Goal: Complete application form: Complete application form

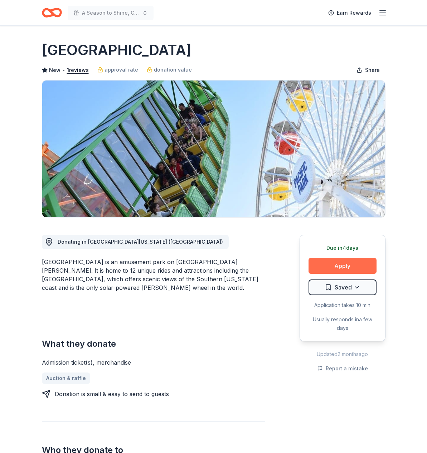
click at [352, 264] on button "Apply" at bounding box center [342, 266] width 68 height 16
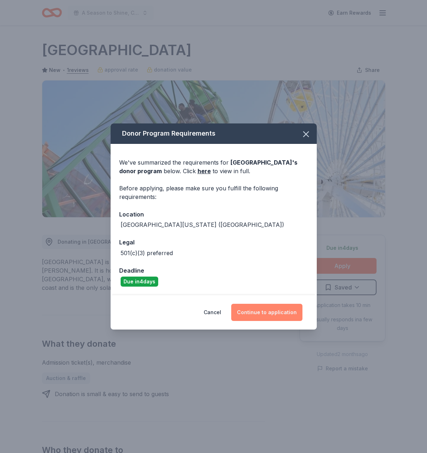
click at [270, 313] on button "Continue to application" at bounding box center [266, 312] width 71 height 17
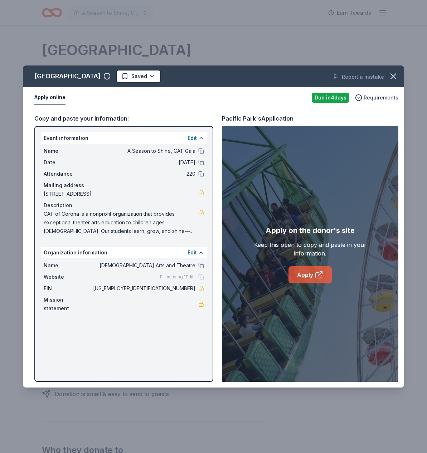
click at [304, 279] on link "Apply" at bounding box center [309, 274] width 43 height 17
click at [310, 276] on link "Apply" at bounding box center [309, 274] width 43 height 17
click at [395, 80] on icon "button" at bounding box center [393, 76] width 10 height 10
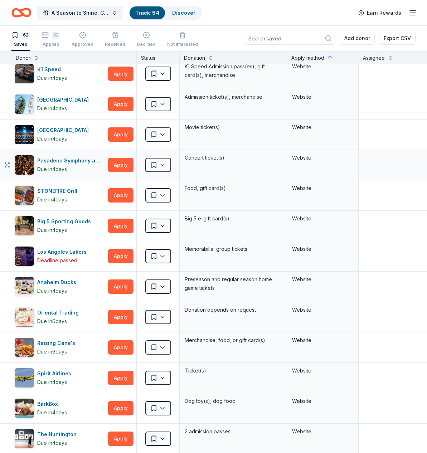
scroll to position [559, 0]
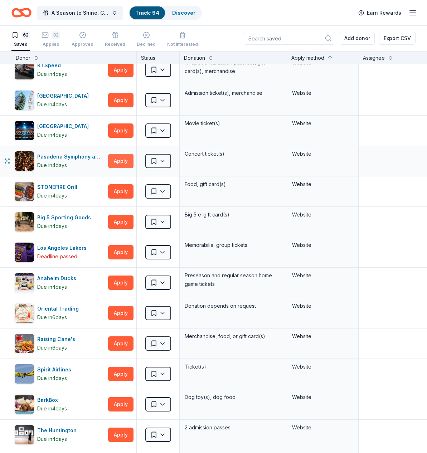
click at [123, 161] on button "Apply" at bounding box center [120, 161] width 25 height 14
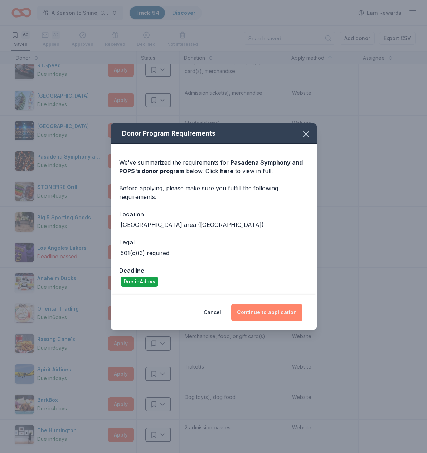
click at [275, 309] on button "Continue to application" at bounding box center [266, 312] width 71 height 17
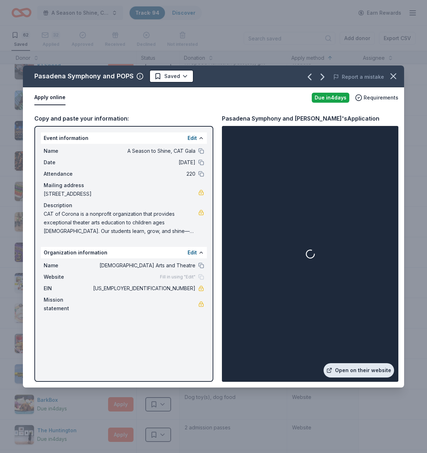
click at [355, 369] on link "Open on their website" at bounding box center [358, 370] width 70 height 14
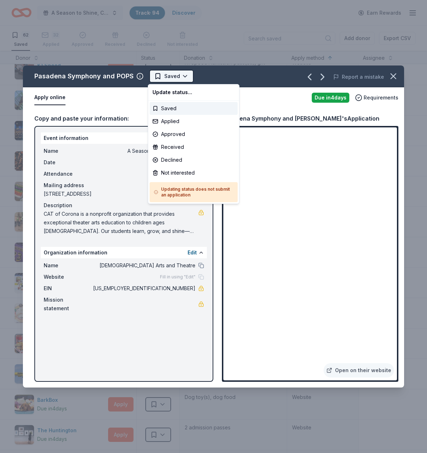
click at [187, 75] on html "A Season to Shine, CAT Gala Track · 94 Discover Earn Rewards 62 Saved 32 Applie…" at bounding box center [213, 226] width 427 height 453
click at [173, 120] on div "Applied" at bounding box center [193, 121] width 88 height 13
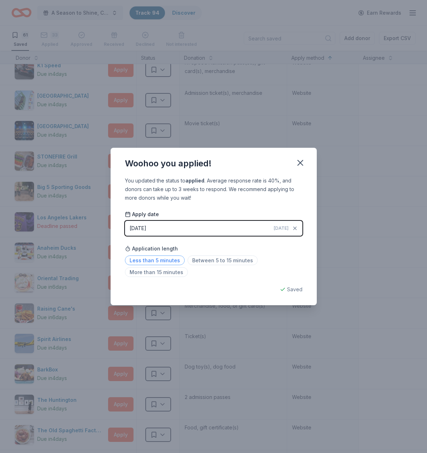
click at [163, 261] on span "Less than 5 minutes" at bounding box center [155, 260] width 60 height 10
click at [301, 164] on icon "button" at bounding box center [300, 162] width 5 height 5
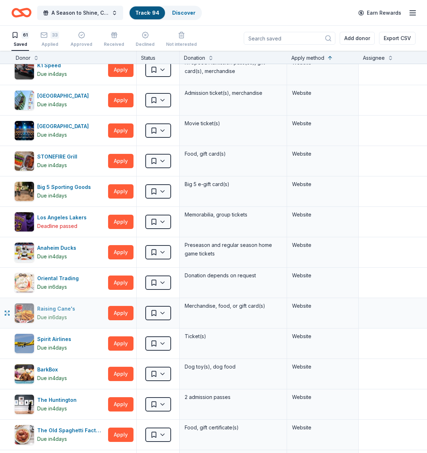
click at [59, 307] on div "Raising Cane's" at bounding box center [57, 308] width 41 height 9
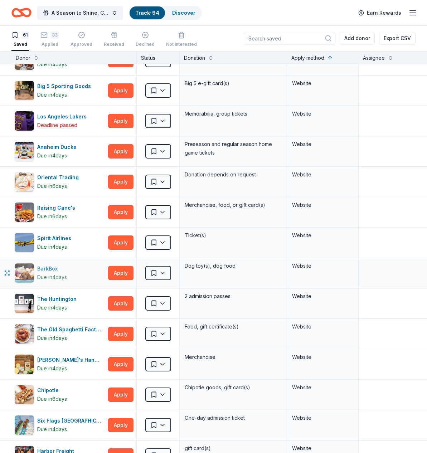
scroll to position [668, 0]
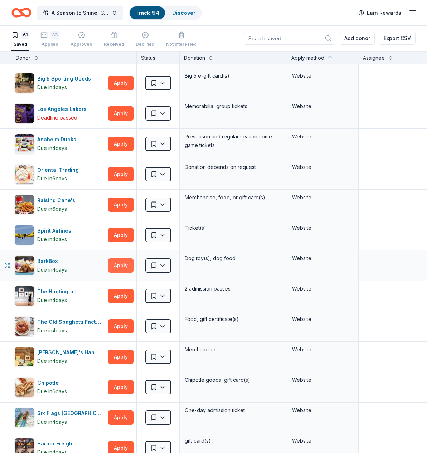
click at [118, 264] on button "Apply" at bounding box center [120, 265] width 25 height 14
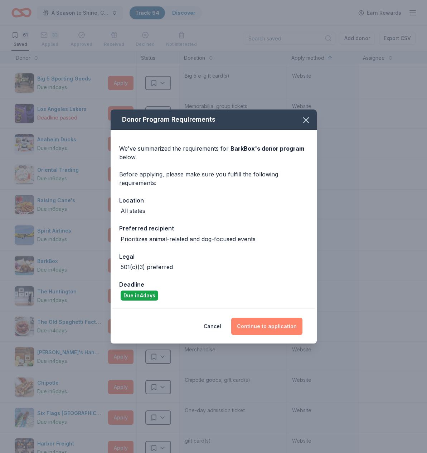
click at [267, 326] on button "Continue to application" at bounding box center [266, 326] width 71 height 17
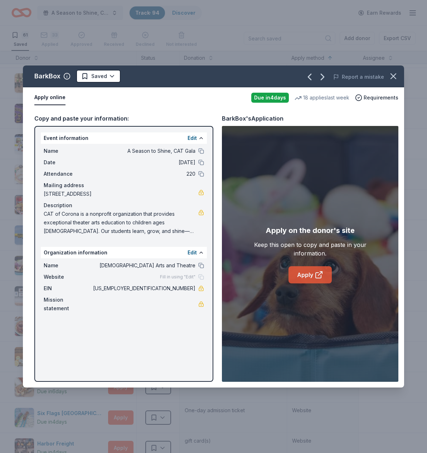
click at [301, 272] on link "Apply" at bounding box center [309, 274] width 43 height 17
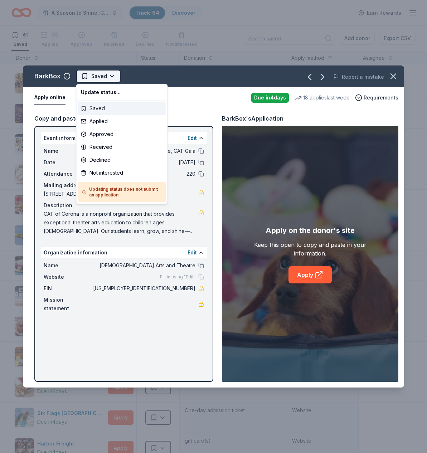
click at [110, 78] on html "A Season to Shine, CAT Gala Track · 94 Discover Earn Rewards 61 Saved 33 Applie…" at bounding box center [213, 226] width 427 height 453
click at [100, 121] on div "Applied" at bounding box center [122, 121] width 88 height 13
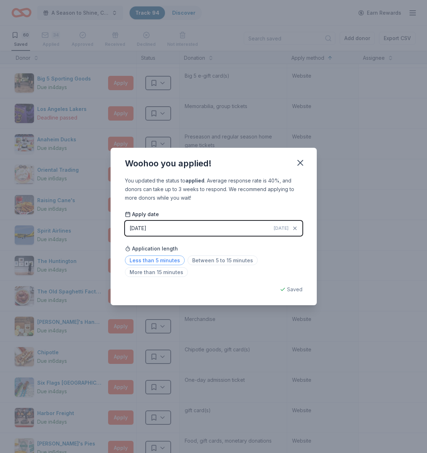
click at [164, 260] on span "Less than 5 minutes" at bounding box center [155, 260] width 60 height 10
click at [299, 163] on icon "button" at bounding box center [300, 163] width 10 height 10
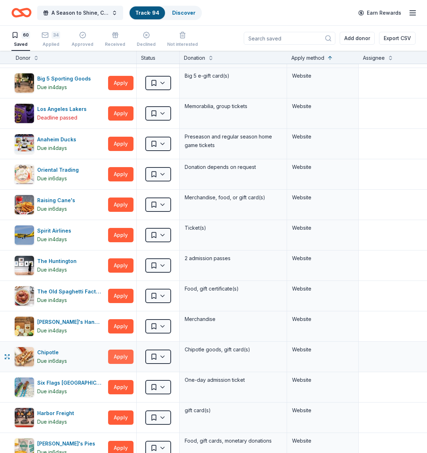
click at [122, 357] on button "Apply" at bounding box center [120, 356] width 25 height 14
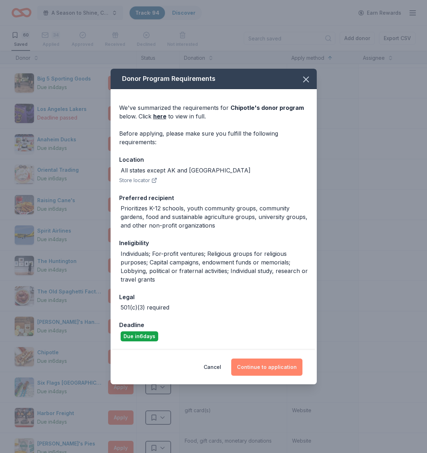
click at [277, 365] on button "Continue to application" at bounding box center [266, 366] width 71 height 17
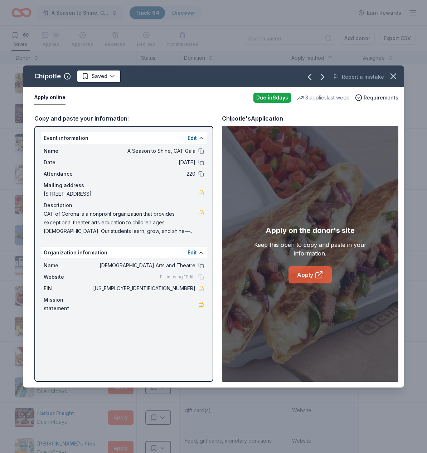
click at [306, 270] on link "Apply" at bounding box center [309, 274] width 43 height 17
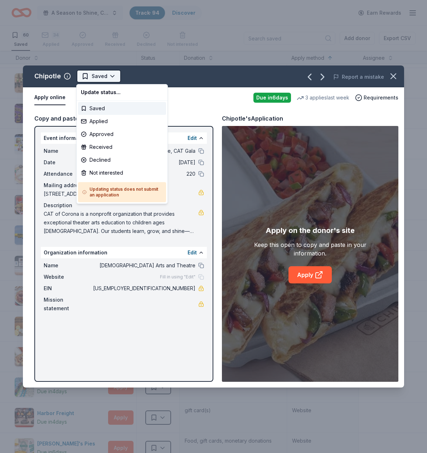
click at [113, 74] on html "A Season to Shine, CAT Gala Track · 94 Discover Earn Rewards 60 Saved 34 Applie…" at bounding box center [213, 226] width 427 height 453
click at [99, 119] on div "Applied" at bounding box center [122, 121] width 88 height 13
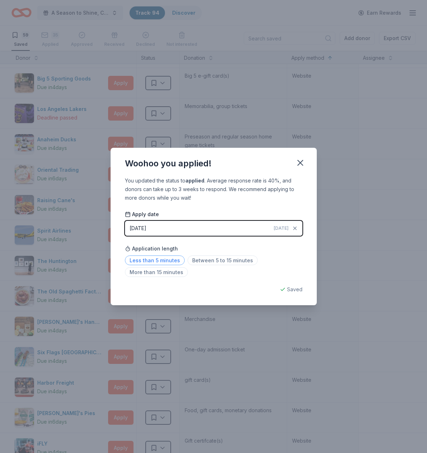
click at [159, 260] on span "Less than 5 minutes" at bounding box center [155, 260] width 60 height 10
click at [302, 163] on icon "button" at bounding box center [300, 163] width 10 height 10
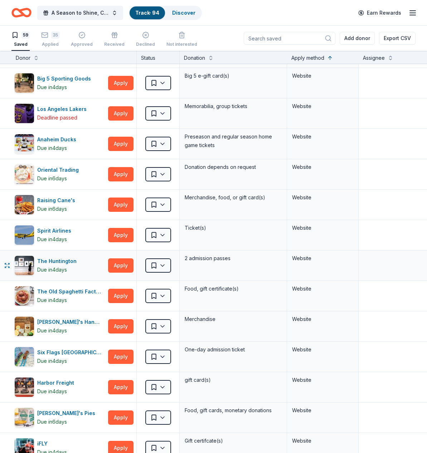
scroll to position [682, 0]
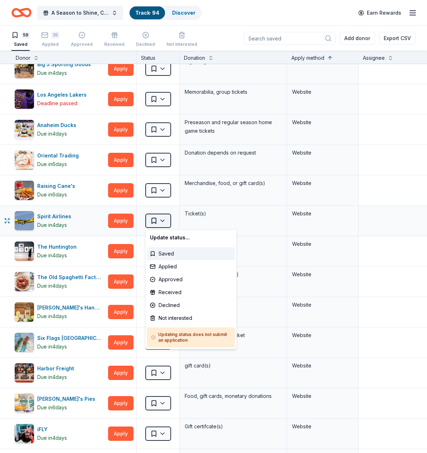
click at [162, 219] on html "A Season to Shine, CAT Gala Track · 94 Discover Earn Rewards 59 Saved 35 Applie…" at bounding box center [213, 226] width 427 height 453
click at [171, 316] on div "Not interested" at bounding box center [191, 317] width 88 height 13
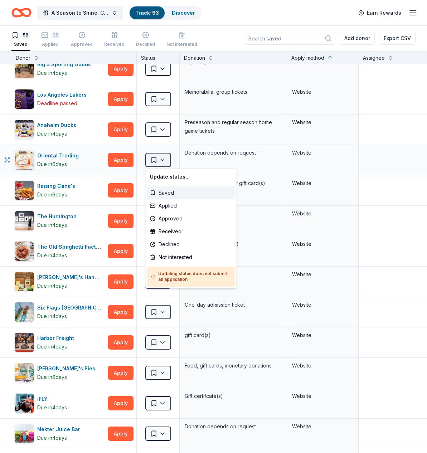
click at [163, 161] on html "A Season to Shine, CAT Gala Track · 93 Discover Earn Rewards 58 Saved 35 Applie…" at bounding box center [213, 226] width 427 height 453
click at [163, 258] on div "Not interested" at bounding box center [191, 257] width 88 height 13
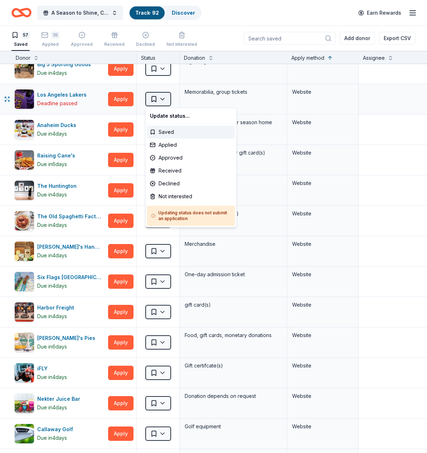
click at [162, 98] on html "A Season to Shine, CAT Gala Track · 92 Discover Earn Rewards 57 Saved 35 Applie…" at bounding box center [213, 226] width 427 height 453
click at [175, 195] on div "Not interested" at bounding box center [191, 196] width 88 height 13
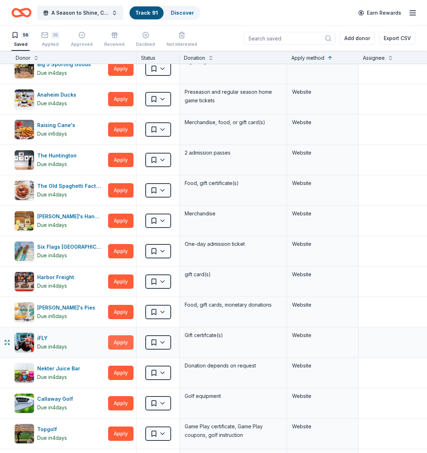
click at [128, 339] on button "Apply" at bounding box center [120, 342] width 25 height 14
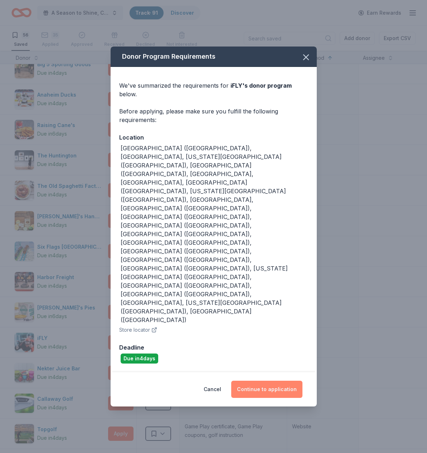
click at [267, 380] on button "Continue to application" at bounding box center [266, 388] width 71 height 17
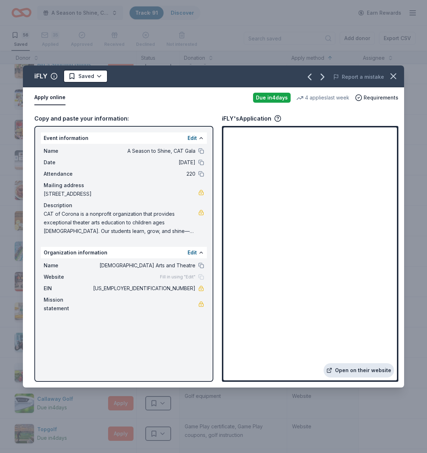
click at [354, 373] on link "Open on their website" at bounding box center [358, 370] width 70 height 14
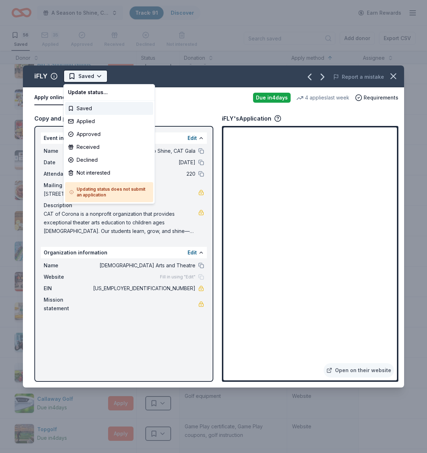
click at [96, 76] on html "A Season to Shine, CAT Gala Track · 91 Discover Earn Rewards 56 Saved 35 Applie…" at bounding box center [213, 226] width 427 height 453
click at [90, 123] on div "Applied" at bounding box center [109, 121] width 88 height 13
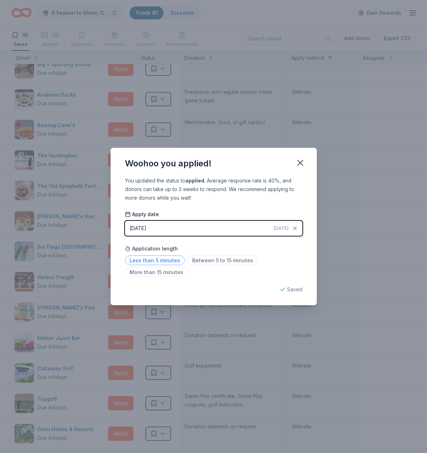
drag, startPoint x: 149, startPoint y: 260, endPoint x: 152, endPoint y: 263, distance: 4.8
click at [149, 260] on span "Less than 5 minutes" at bounding box center [155, 260] width 60 height 10
click at [296, 162] on icon "button" at bounding box center [300, 163] width 10 height 10
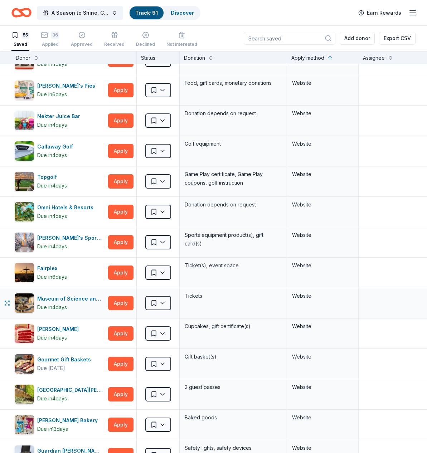
scroll to position [904, 0]
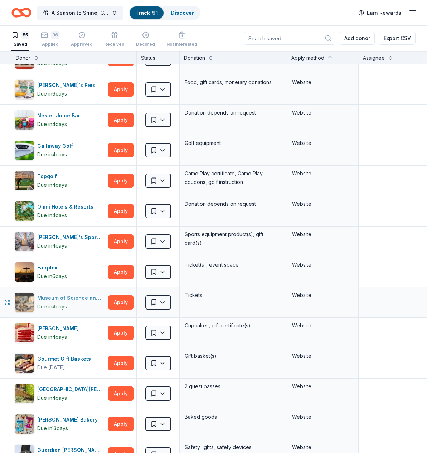
click at [67, 299] on div "Museum of Science and Curiosity" at bounding box center [71, 298] width 68 height 9
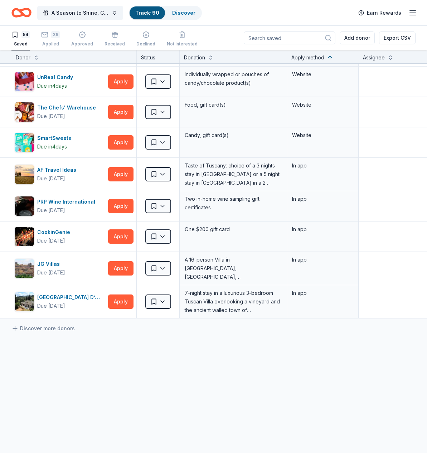
scroll to position [0, 0]
click at [159, 303] on html "A Season to Shine, CAT Gala Track · 90 Discover Earn Rewards 54 Saved 36 Applie…" at bounding box center [213, 226] width 427 height 453
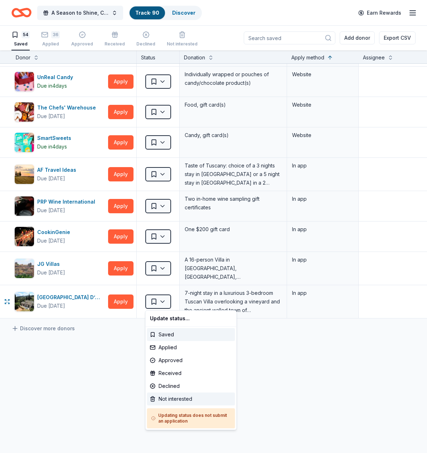
click at [176, 398] on div "Not interested" at bounding box center [191, 398] width 88 height 13
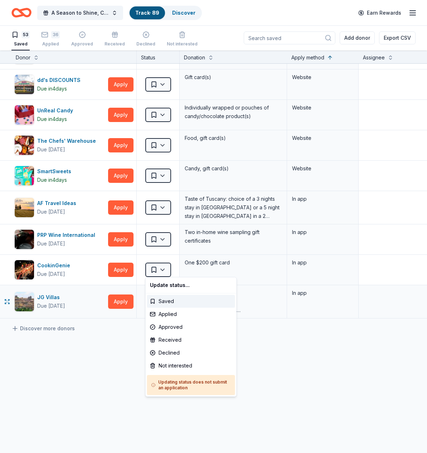
click at [160, 269] on html "A Season to Shine, CAT Gala Track · 89 Discover Earn Rewards 53 Saved 36 Applie…" at bounding box center [213, 226] width 427 height 453
click at [172, 366] on div "Not interested" at bounding box center [191, 365] width 88 height 13
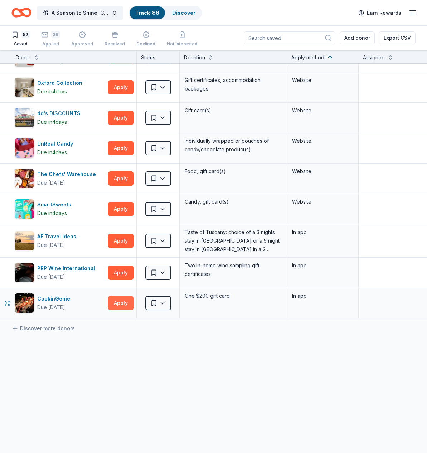
click at [126, 296] on button "Apply" at bounding box center [120, 303] width 25 height 14
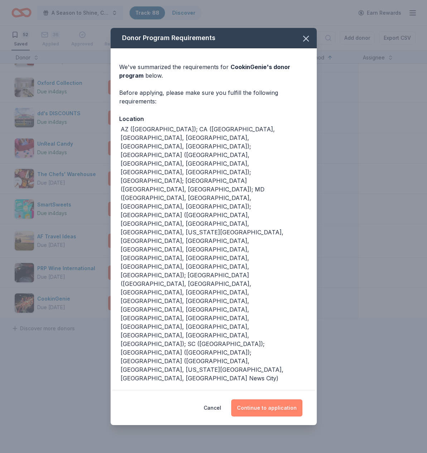
click at [272, 399] on button "Continue to application" at bounding box center [266, 407] width 71 height 17
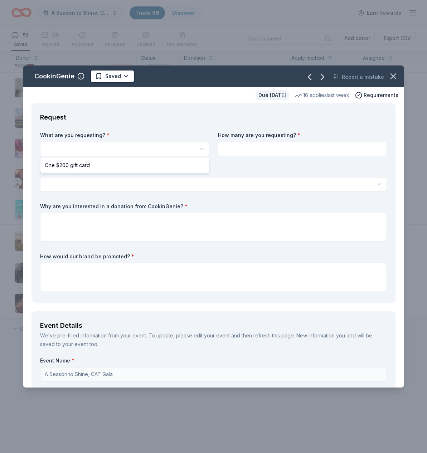
click at [200, 148] on html "A Season to Shine, CAT Gala Track · 88 Discover Earn Rewards 52 Saved 36 Applie…" at bounding box center [213, 226] width 427 height 453
select select "One $200 gift card"
click at [258, 148] on input at bounding box center [302, 149] width 169 height 14
type input "1"
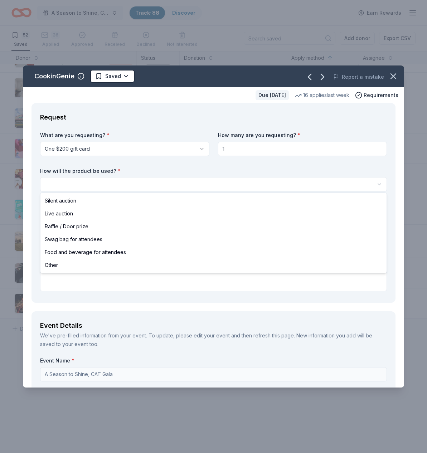
click at [122, 183] on html "A Season to Shine, CAT Gala Track · 88 Discover Earn Rewards 52 Saved 36 Applie…" at bounding box center [213, 226] width 427 height 453
select select "silentAuction"
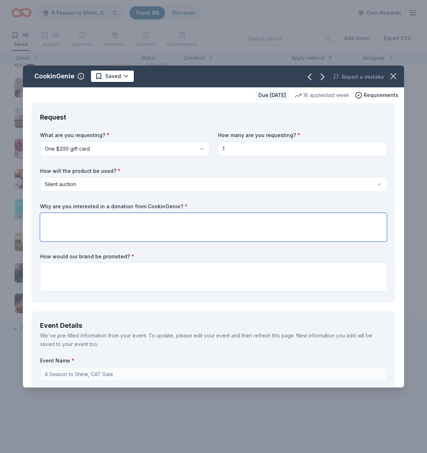
click at [87, 224] on textarea at bounding box center [213, 227] width 346 height 29
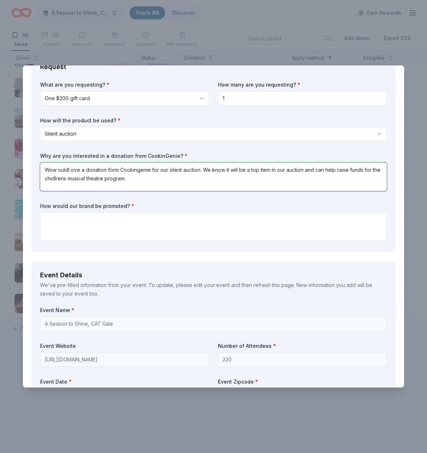
scroll to position [51, 0]
click at [55, 178] on textarea "Wow ouldl ove a donation form Cookingenie for our silent auction. We know it wi…" at bounding box center [213, 176] width 346 height 29
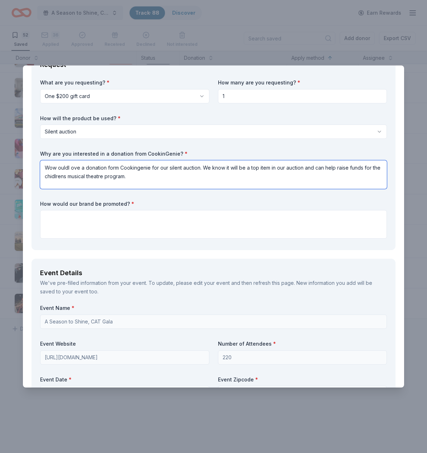
click at [59, 178] on textarea "Wow ouldl ove a donation form Cookingenie for our silent auction. We know it wi…" at bounding box center [213, 174] width 346 height 29
drag, startPoint x: 64, startPoint y: 175, endPoint x: 73, endPoint y: 175, distance: 8.9
click at [64, 175] on textarea "Wow ouldl ove a donation form Cookingenie for our silent auction. We know it wi…" at bounding box center [213, 174] width 346 height 29
click at [120, 181] on textarea "Wow ouldl ove a donation form Cookingenie for our silent auction. We know it wi…" at bounding box center [213, 174] width 346 height 29
click at [58, 167] on textarea "Wow ouldl ove a donation form Cookingenie for our silent auction. We know it wi…" at bounding box center [213, 174] width 346 height 29
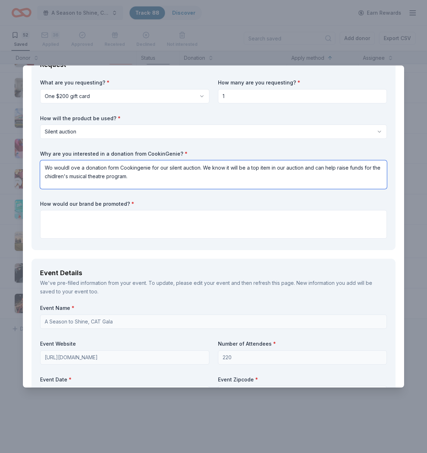
drag, startPoint x: 68, startPoint y: 167, endPoint x: 95, endPoint y: 167, distance: 27.2
click at [68, 167] on textarea "Wo wouldl ove a donation form Cookingenie for our silent auction. We know it wi…" at bounding box center [213, 174] width 346 height 29
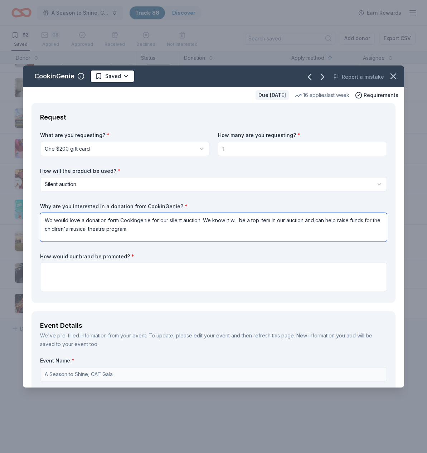
scroll to position [0, 0]
type textarea "Wo would love a donation form Cookingenie for our silent auction. We know it wi…"
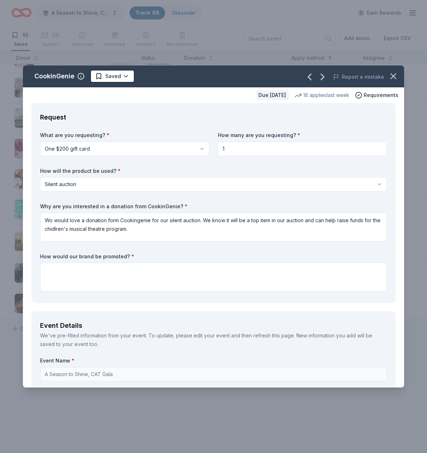
drag, startPoint x: 208, startPoint y: 79, endPoint x: 298, endPoint y: 105, distance: 93.4
click at [308, 99] on div "CookinGenie Saved Report a mistake Due in 27 days 16 applies last week Requirem…" at bounding box center [213, 226] width 381 height 322
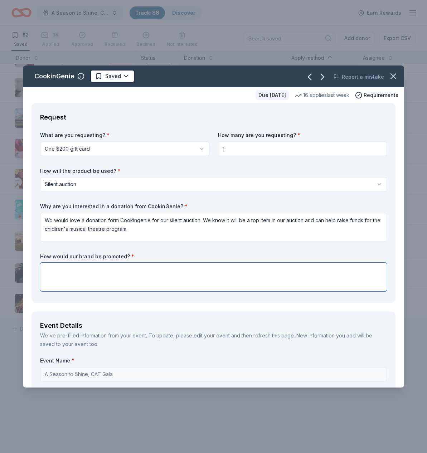
click at [105, 271] on textarea at bounding box center [213, 276] width 346 height 29
paste textarea "Your tax-deductible donation—whether a sponsosrship, item, or gift certificate …"
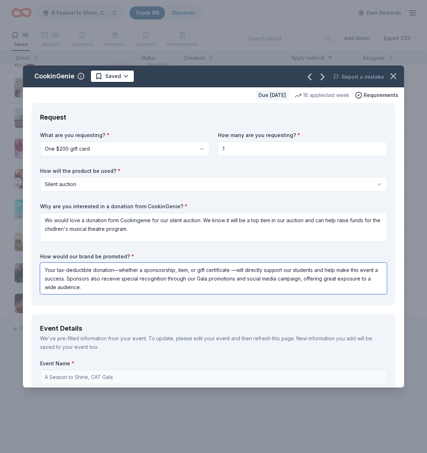
drag, startPoint x: 236, startPoint y: 270, endPoint x: 117, endPoint y: 270, distance: 119.1
click at [116, 270] on textarea "Your tax-deductible donation—whether a sponsosrship, item, or gift certificate …" at bounding box center [213, 277] width 346 height 31
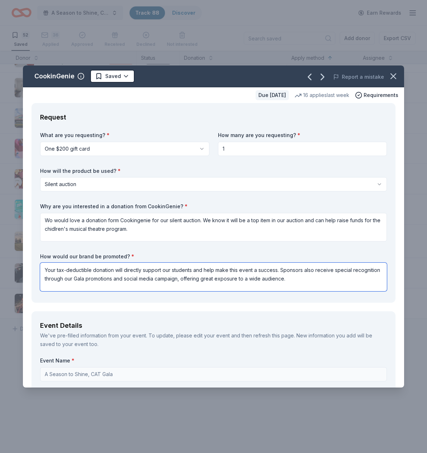
drag, startPoint x: 304, startPoint y: 269, endPoint x: 280, endPoint y: 271, distance: 23.3
click at [280, 271] on textarea "Your tax-deductible donation will directly support our students and help make t…" at bounding box center [213, 276] width 346 height 29
drag, startPoint x: 311, startPoint y: 270, endPoint x: 282, endPoint y: 270, distance: 29.0
click at [282, 270] on textarea "Your tax-deductible donation will directly support our students and help make t…" at bounding box center [213, 276] width 346 height 29
drag, startPoint x: 179, startPoint y: 278, endPoint x: 86, endPoint y: 279, distance: 92.6
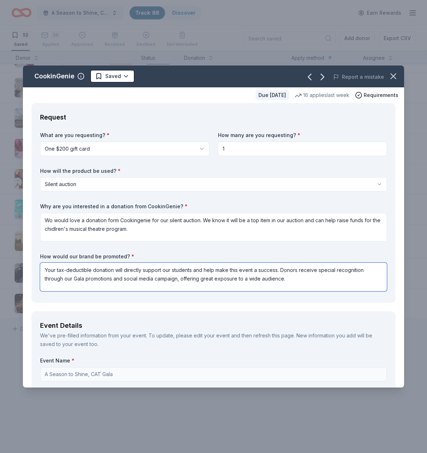
click at [86, 279] on textarea "Your tax-deductible donation will directly support our students and help make t…" at bounding box center [213, 276] width 346 height 29
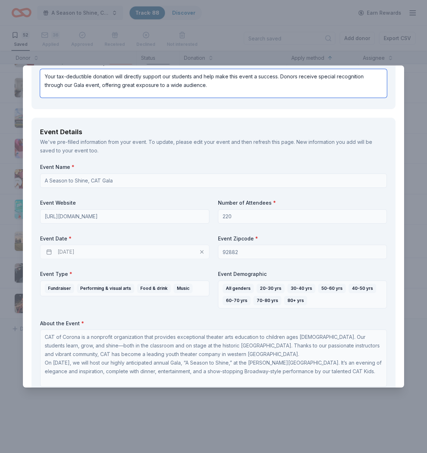
scroll to position [199, 0]
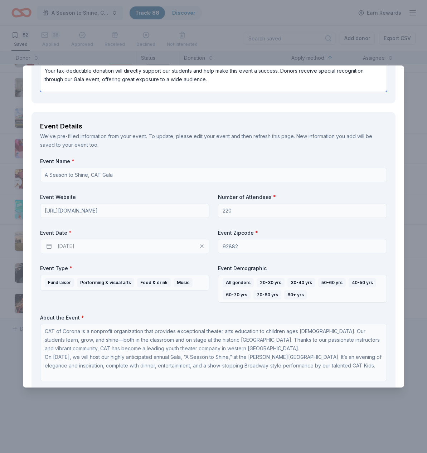
type textarea "Your tax-deductible donation will directly support our students and help make t…"
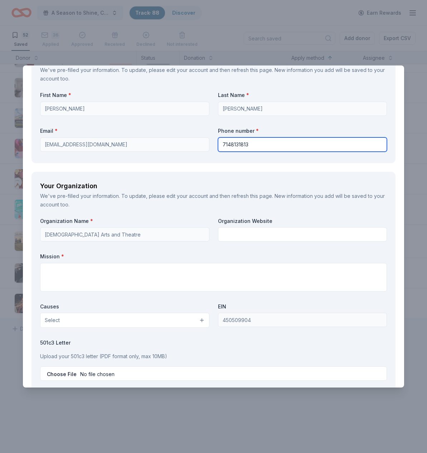
scroll to position [555, 0]
type input "7148131813"
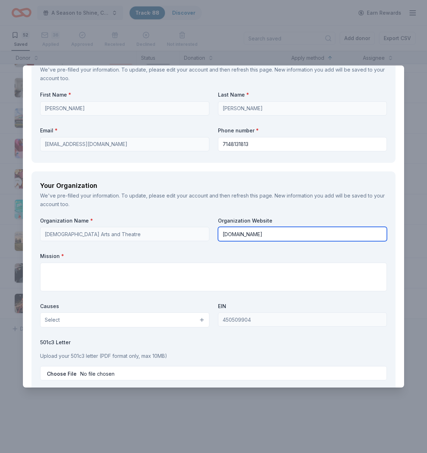
type input "www.catofocorona.org"
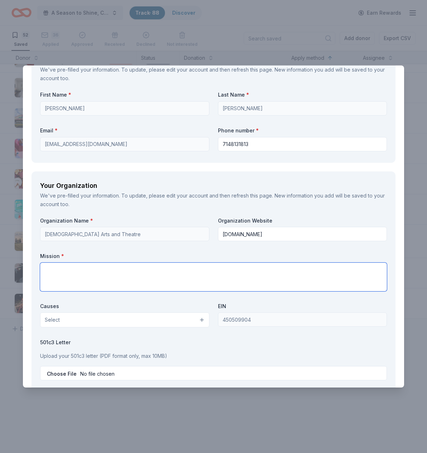
click at [201, 274] on textarea at bounding box center [213, 276] width 346 height 29
paste textarea "Christian Arts & Theatre of Corona (CAT) is a unique non-profit after-school pr…"
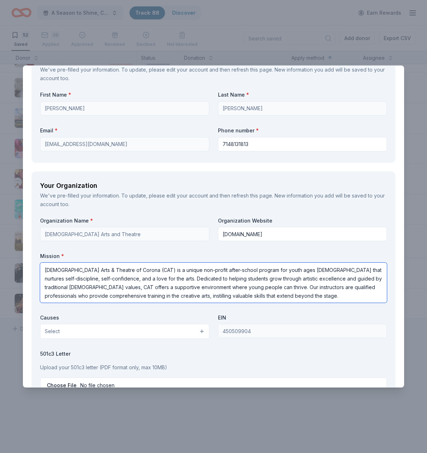
type textarea "Christian Arts & Theatre of Corona (CAT) is a unique non-profit after-school pr…"
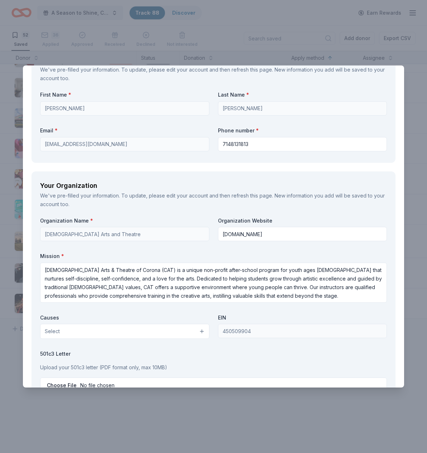
click at [197, 328] on button "Select" at bounding box center [124, 331] width 169 height 15
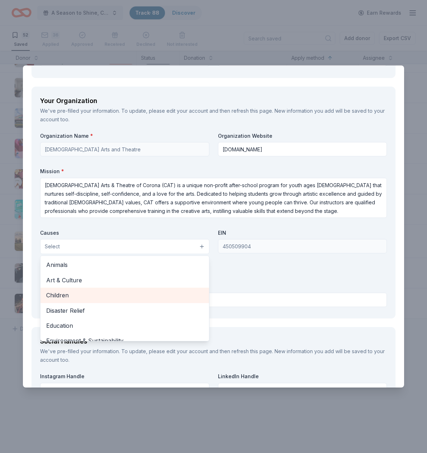
scroll to position [643, 0]
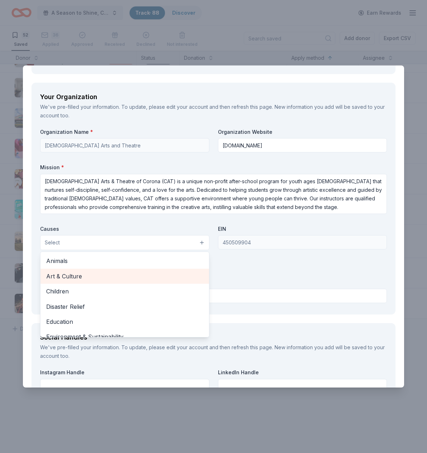
click at [74, 273] on span "Art & Culture" at bounding box center [124, 275] width 157 height 9
click at [63, 272] on span "Children" at bounding box center [124, 276] width 157 height 9
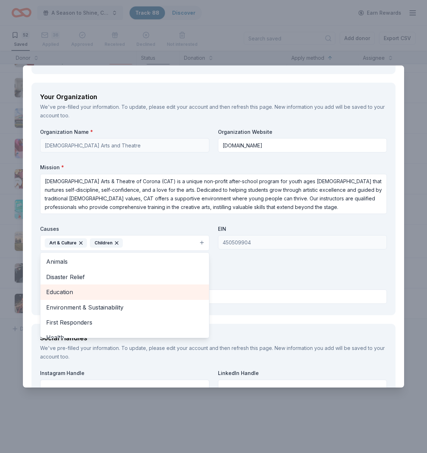
click at [72, 289] on span "Education" at bounding box center [124, 291] width 157 height 9
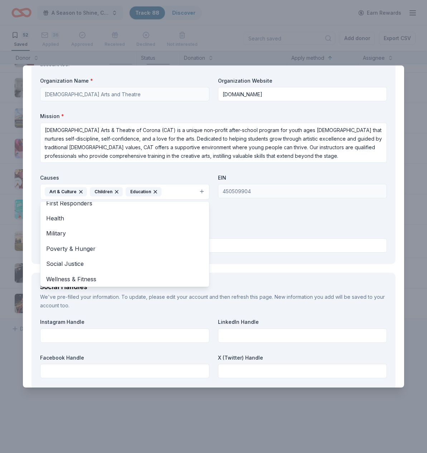
scroll to position [696, 0]
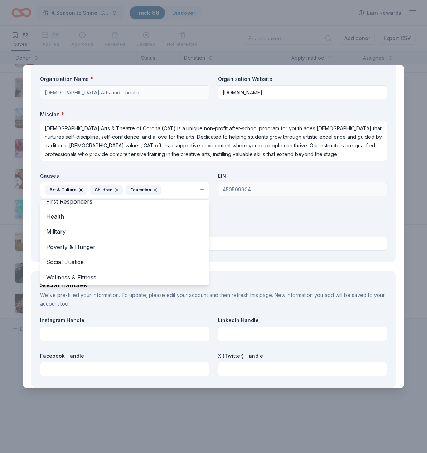
click at [248, 216] on div "Organization Name * Christian Arts and Theatre Organization Website www.catofoc…" at bounding box center [213, 164] width 346 height 178
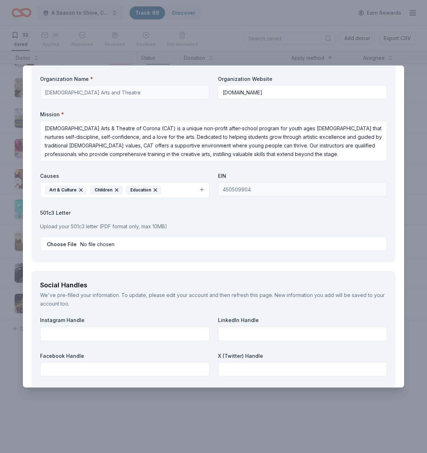
click at [56, 241] on input "file" at bounding box center [213, 243] width 346 height 14
type input "C:\fakepath\Proof of 501(c)3 Fed Tax ID.pdf"
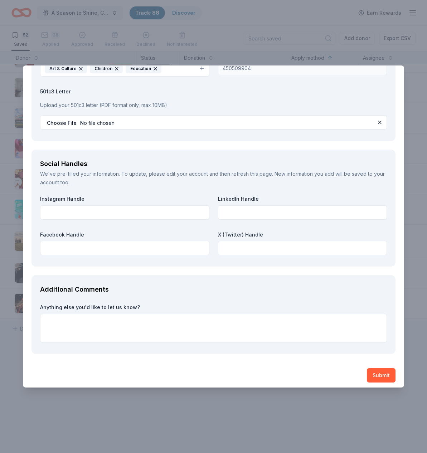
scroll to position [817, 0]
click at [92, 206] on input "text" at bounding box center [124, 213] width 169 height 14
type input "catofocorona"
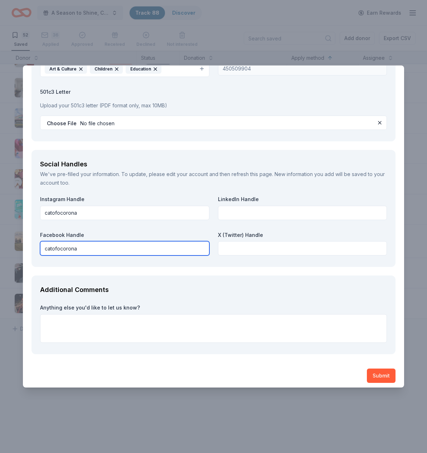
type input "catofocorona"
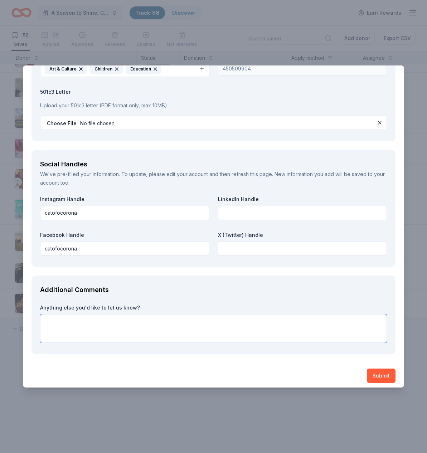
click at [106, 314] on textarea at bounding box center [213, 328] width 346 height 29
paste textarea "Together, we can continue to change lives through the arts, one child at a time."
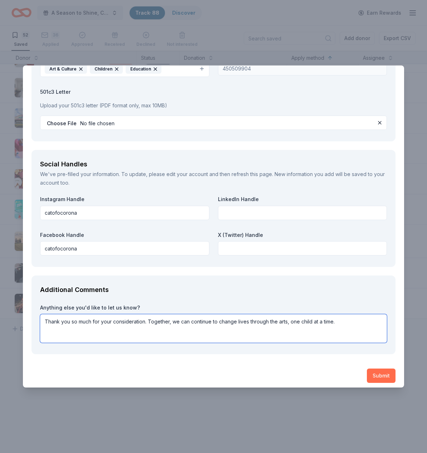
type textarea "Thank you so much for your consideration. Together, we can continue to change l…"
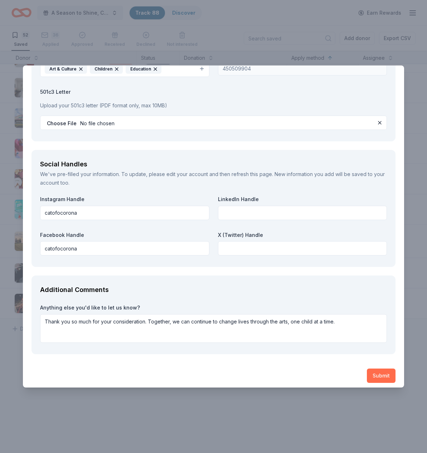
click at [381, 373] on button "Submit" at bounding box center [381, 375] width 29 height 14
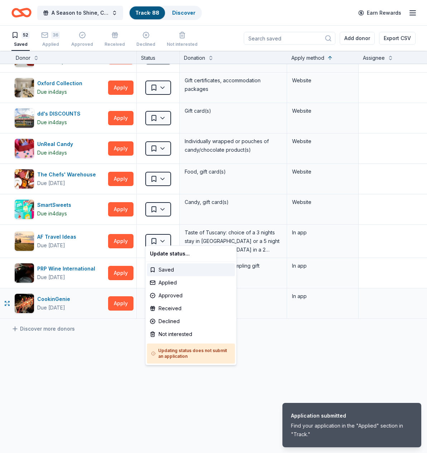
click at [163, 236] on html "Application submitted Find your application in the "Applied" section in "Track.…" at bounding box center [213, 226] width 427 height 453
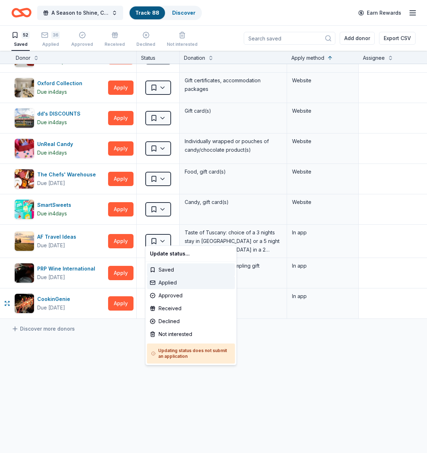
click at [168, 283] on div "Applied" at bounding box center [191, 282] width 88 height 13
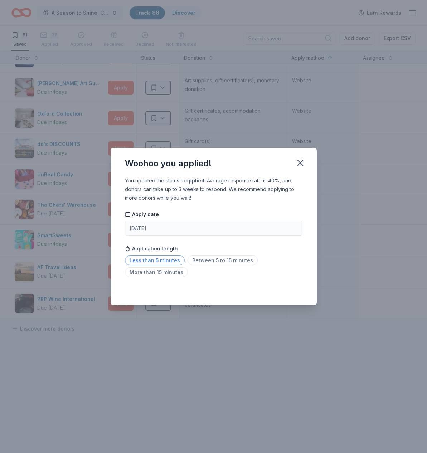
click at [171, 259] on span "Less than 5 minutes" at bounding box center [155, 260] width 60 height 10
drag, startPoint x: 301, startPoint y: 162, endPoint x: 256, endPoint y: 166, distance: 45.9
click at [301, 162] on icon "button" at bounding box center [300, 163] width 10 height 10
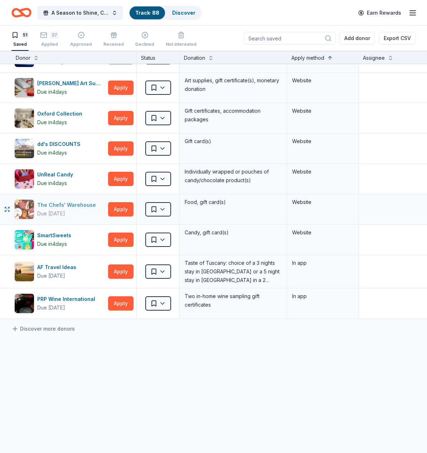
click at [69, 201] on div "The Chefs' Warehouse" at bounding box center [68, 205] width 62 height 9
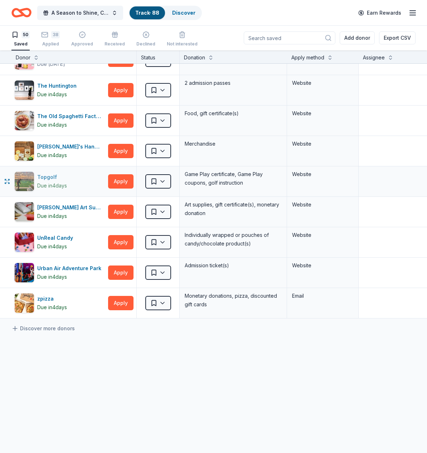
scroll to position [0, 0]
click at [121, 118] on button "Apply" at bounding box center [120, 120] width 25 height 14
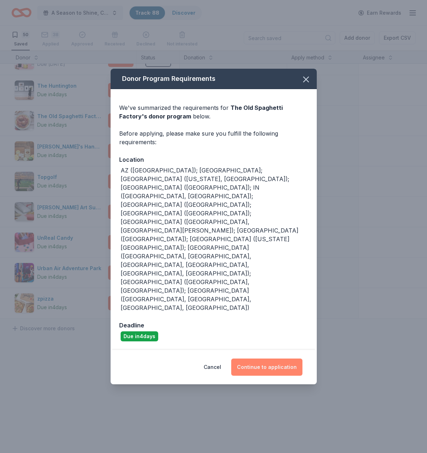
click at [259, 358] on button "Continue to application" at bounding box center [266, 366] width 71 height 17
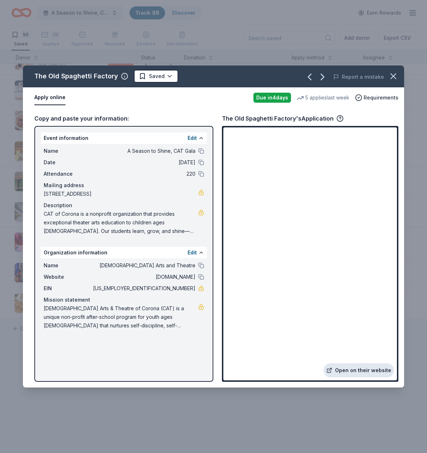
click at [355, 370] on link "Open on their website" at bounding box center [358, 370] width 70 height 14
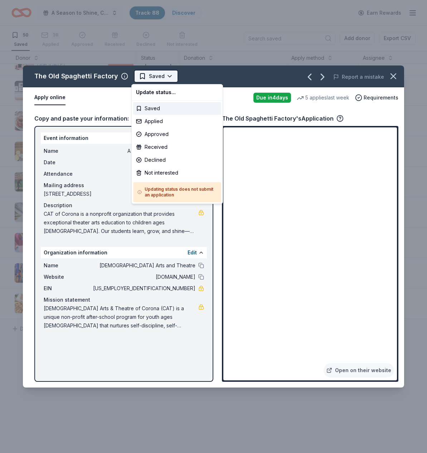
click at [169, 76] on html "A Season to Shine, CAT Gala Track · 88 Discover Earn Rewards 50 Saved 38 Applie…" at bounding box center [213, 226] width 427 height 453
click at [153, 122] on div "Applied" at bounding box center [177, 121] width 88 height 13
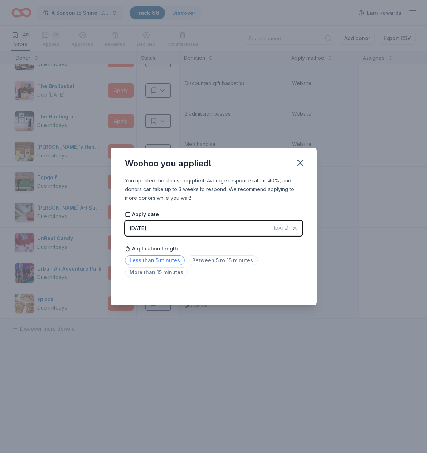
click at [159, 258] on span "Less than 5 minutes" at bounding box center [155, 260] width 60 height 10
drag, startPoint x: 301, startPoint y: 162, endPoint x: 294, endPoint y: 164, distance: 7.4
click at [301, 162] on icon "button" at bounding box center [300, 162] width 5 height 5
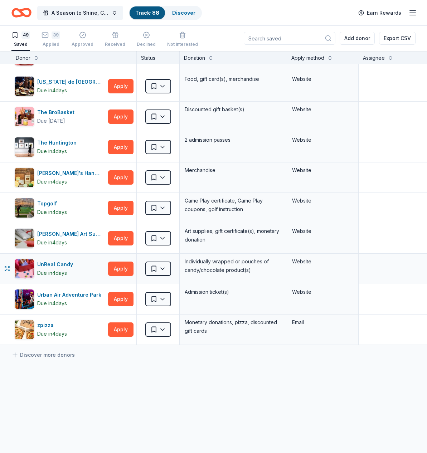
scroll to position [1214, 0]
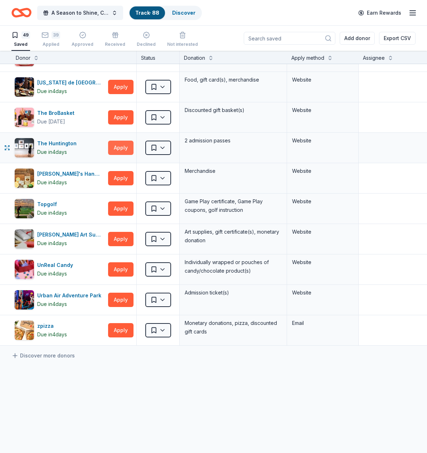
click at [122, 148] on button "Apply" at bounding box center [120, 148] width 25 height 14
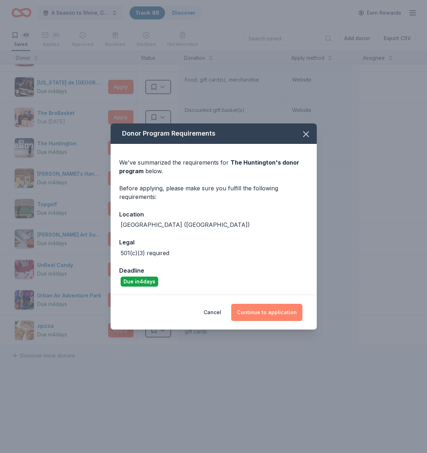
click at [271, 311] on button "Continue to application" at bounding box center [266, 312] width 71 height 17
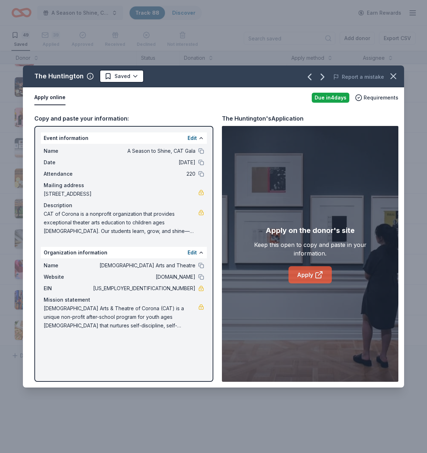
click at [312, 272] on link "Apply" at bounding box center [309, 274] width 43 height 17
click at [392, 79] on icon "button" at bounding box center [393, 76] width 10 height 10
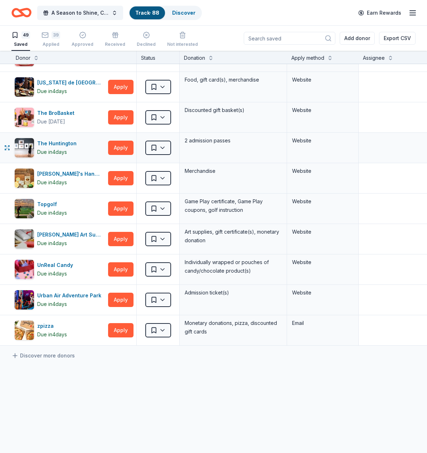
click at [173, 148] on div "Saved" at bounding box center [158, 148] width 43 height 30
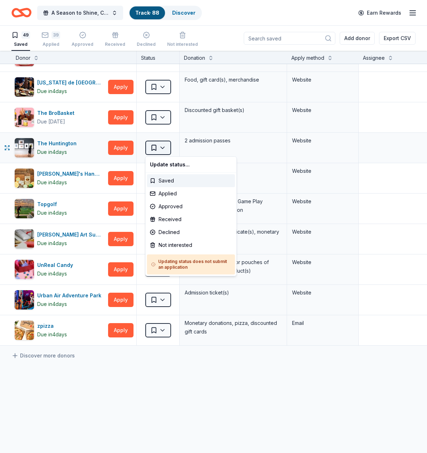
click at [164, 148] on html "A Season to Shine, CAT Gala Track · 88 Discover Earn Rewards 49 Saved 39 Applie…" at bounding box center [213, 226] width 427 height 453
click at [165, 193] on div "Applied" at bounding box center [191, 193] width 88 height 13
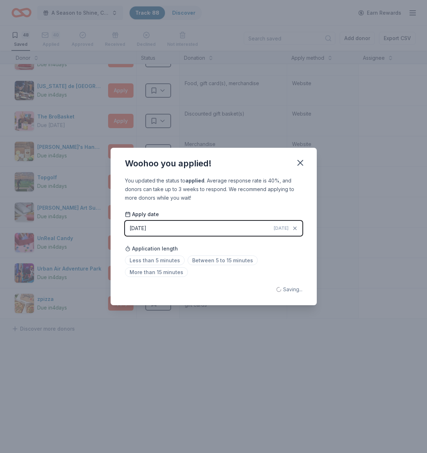
scroll to position [1210, 0]
click at [161, 262] on span "Less than 5 minutes" at bounding box center [155, 260] width 60 height 10
drag, startPoint x: 300, startPoint y: 162, endPoint x: 289, endPoint y: 163, distance: 10.7
click at [300, 162] on icon "button" at bounding box center [300, 162] width 5 height 5
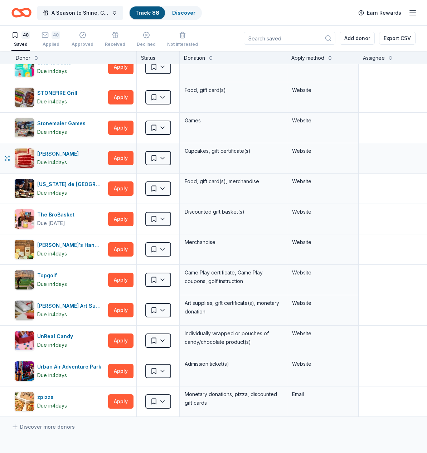
scroll to position [1104, 0]
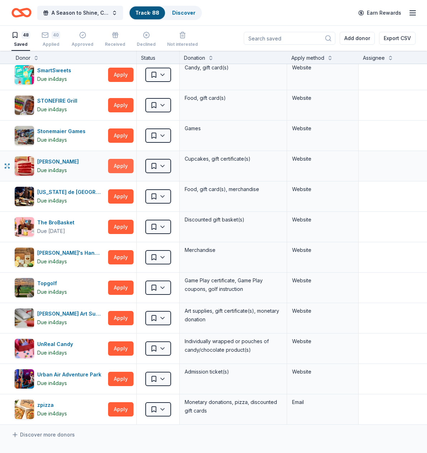
click at [120, 166] on button "Apply" at bounding box center [120, 166] width 25 height 14
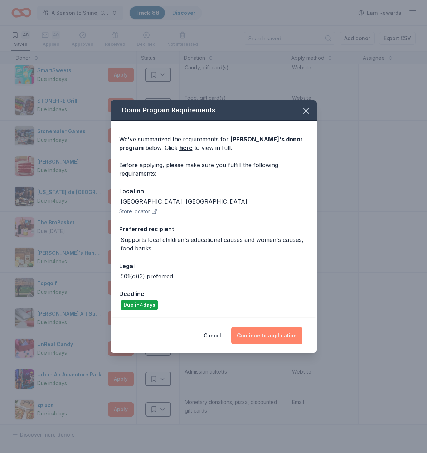
click at [265, 337] on button "Continue to application" at bounding box center [266, 335] width 71 height 17
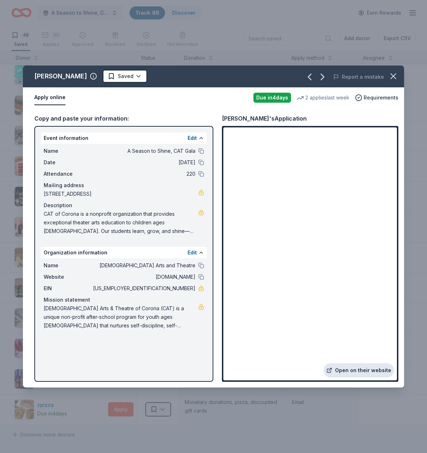
click at [353, 368] on link "Open on their website" at bounding box center [358, 370] width 70 height 14
click at [122, 75] on html "A Season to Shine, CAT Gala Track · 88 Discover Earn Rewards 48 Saved 40 Applie…" at bounding box center [213, 226] width 427 height 453
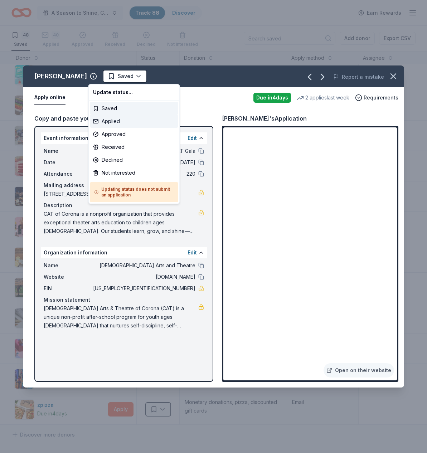
click at [115, 124] on div "Applied" at bounding box center [134, 121] width 88 height 13
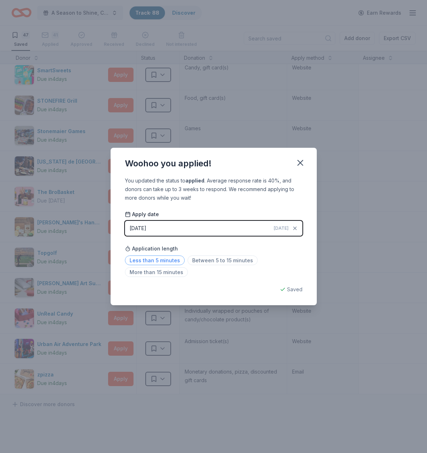
click at [146, 261] on span "Less than 5 minutes" at bounding box center [155, 260] width 60 height 10
click at [298, 161] on icon "button" at bounding box center [300, 162] width 5 height 5
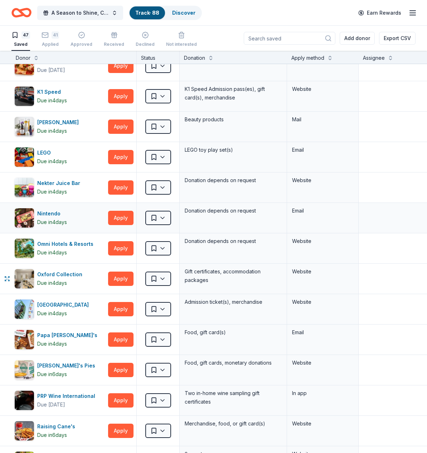
scroll to position [626, 0]
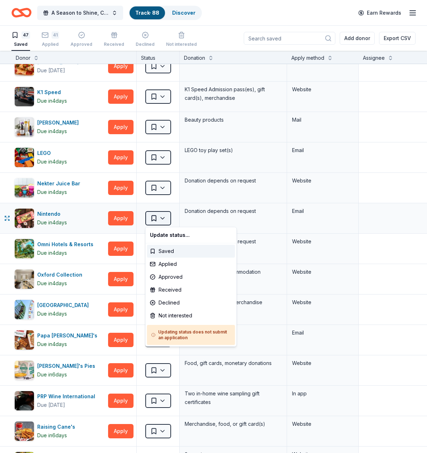
click at [168, 219] on html "A Season to Shine, CAT Gala Track · 88 Discover Earn Rewards 47 Saved 41 Applie…" at bounding box center [213, 226] width 427 height 453
click at [176, 317] on div "Not interested" at bounding box center [191, 315] width 88 height 13
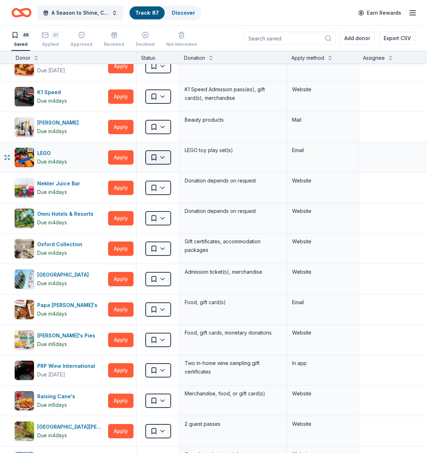
click at [168, 156] on html "A Season to Shine, CAT Gala Track · 87 Discover Earn Rewards 46 Saved 41 Applie…" at bounding box center [213, 226] width 427 height 453
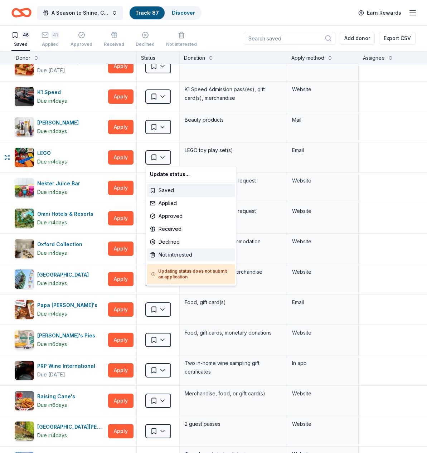
click at [176, 255] on div "Not interested" at bounding box center [191, 254] width 88 height 13
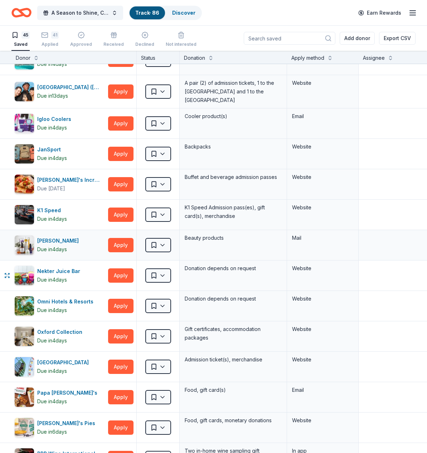
scroll to position [508, 0]
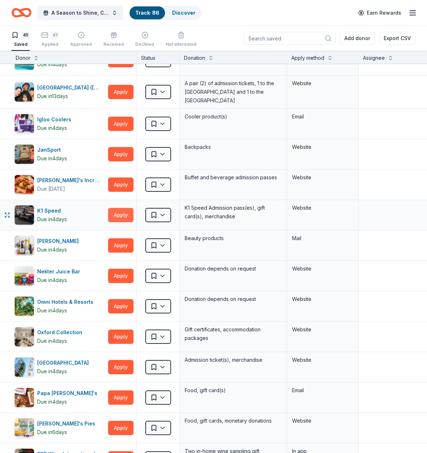
click at [122, 214] on button "Apply" at bounding box center [120, 215] width 25 height 14
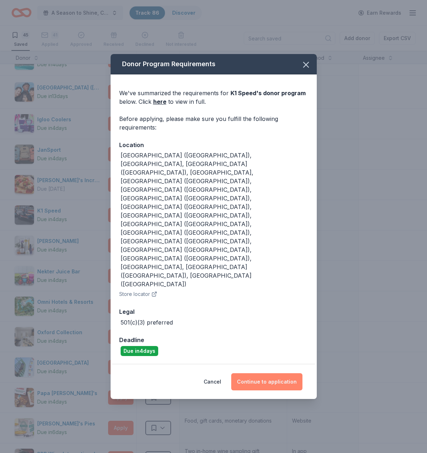
click at [257, 373] on button "Continue to application" at bounding box center [266, 381] width 71 height 17
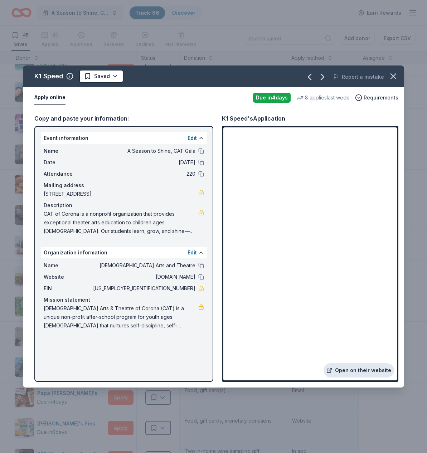
click at [365, 371] on link "Open on their website" at bounding box center [358, 370] width 70 height 14
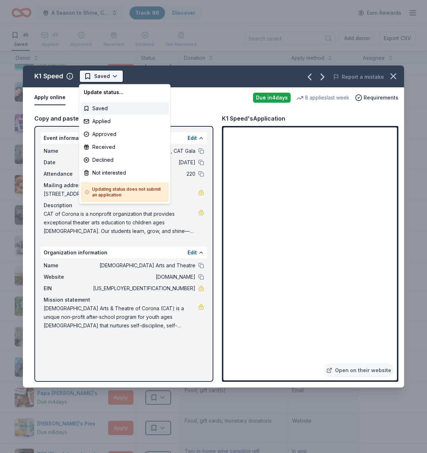
click at [115, 77] on html "A Season to Shine, CAT Gala Track · 86 Discover Earn Rewards 45 Saved 41 Applie…" at bounding box center [213, 226] width 427 height 453
click at [102, 119] on div "Applied" at bounding box center [125, 121] width 88 height 13
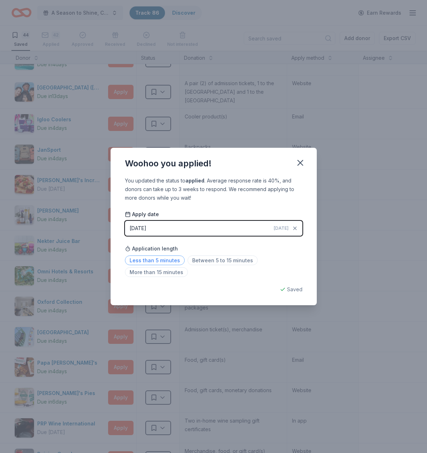
click at [168, 260] on span "Less than 5 minutes" at bounding box center [155, 260] width 60 height 10
click at [301, 164] on icon "button" at bounding box center [300, 162] width 5 height 5
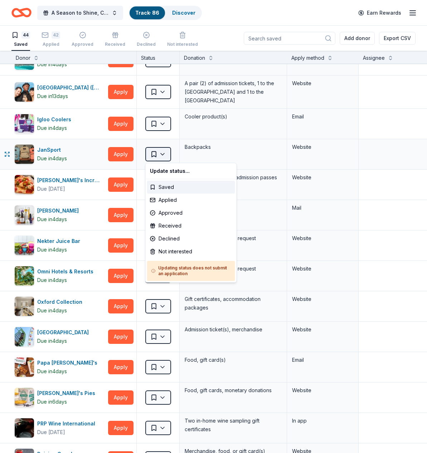
click at [165, 153] on html "A Season to Shine, CAT Gala Track · 86 Discover Earn Rewards 44 Saved 42 Applie…" at bounding box center [213, 226] width 427 height 453
click at [170, 251] on div "Not interested" at bounding box center [191, 251] width 88 height 13
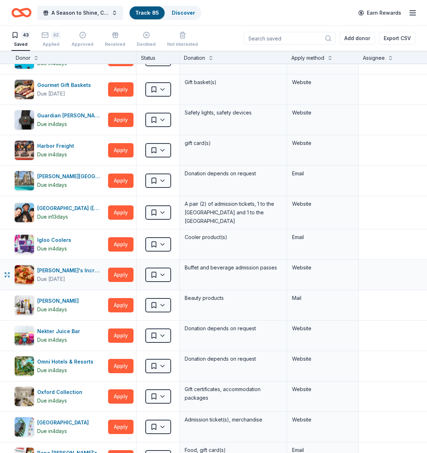
scroll to position [386, 0]
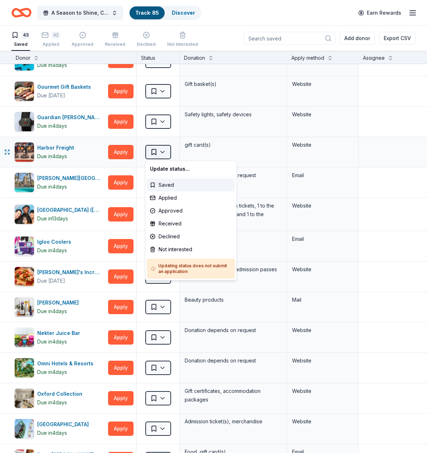
click at [163, 151] on html "A Season to Shine, CAT Gala Track · 85 Discover Earn Rewards 43 Saved 42 Applie…" at bounding box center [213, 226] width 427 height 453
click at [165, 251] on div "Not interested" at bounding box center [191, 249] width 88 height 13
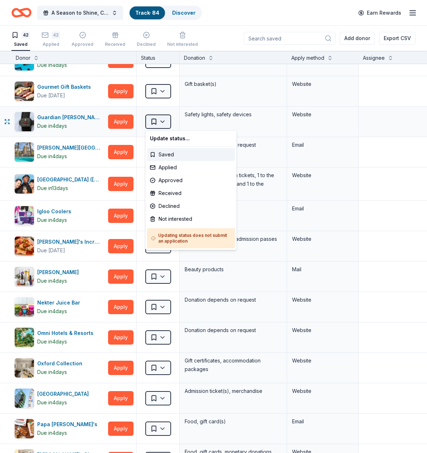
click at [163, 120] on html "A Season to Shine, CAT Gala Track · 84 Discover Earn Rewards 42 Saved 42 Applie…" at bounding box center [213, 226] width 427 height 453
click at [173, 220] on div "Not interested" at bounding box center [191, 218] width 88 height 13
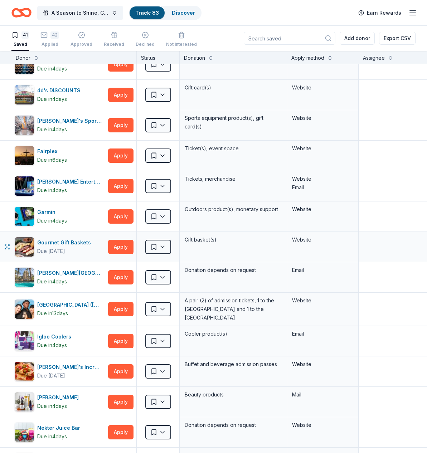
scroll to position [229, 0]
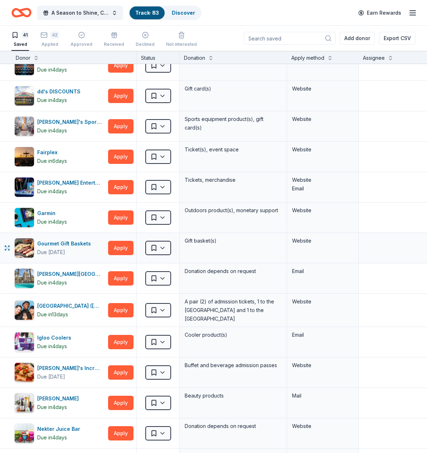
click at [121, 239] on div "Gourmet Gift Baskets Due in 27 days Apply" at bounding box center [73, 248] width 125 height 30
click at [122, 248] on button "Apply" at bounding box center [120, 248] width 25 height 14
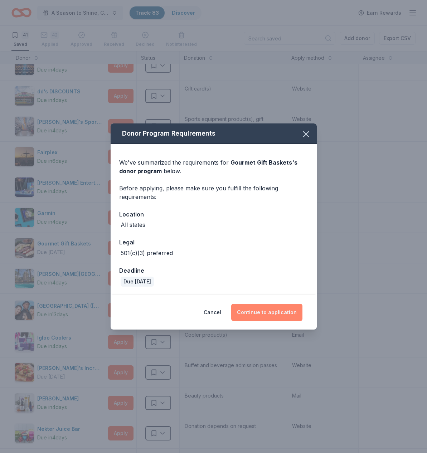
click at [262, 309] on button "Continue to application" at bounding box center [266, 312] width 71 height 17
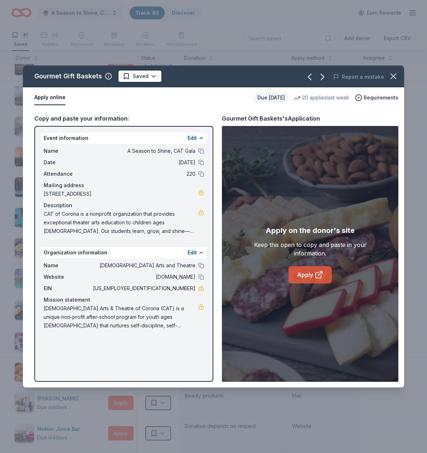
click at [311, 275] on link "Apply" at bounding box center [309, 274] width 43 height 17
click at [152, 77] on html "A Season to Shine, CAT Gala Track · 83 Discover Earn Rewards 41 Saved 42 Applie…" at bounding box center [213, 226] width 427 height 453
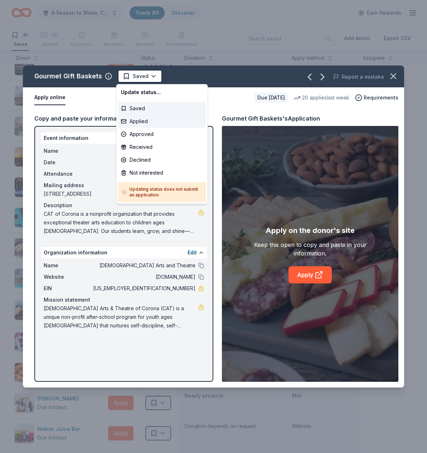
click at [139, 121] on div "Applied" at bounding box center [162, 121] width 88 height 13
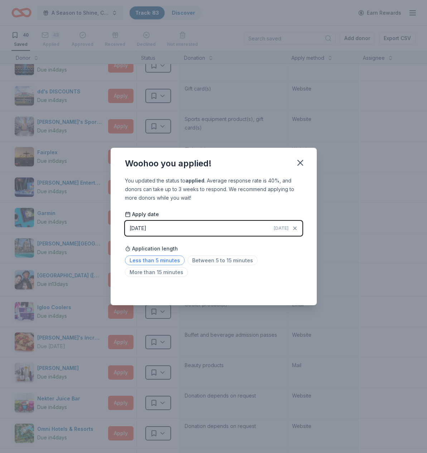
click at [157, 260] on span "Less than 5 minutes" at bounding box center [155, 260] width 60 height 10
click at [299, 163] on icon "button" at bounding box center [300, 162] width 5 height 5
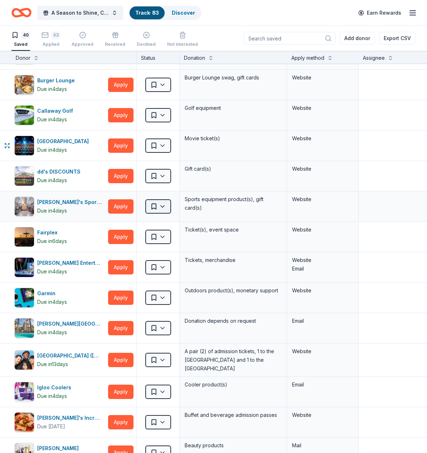
scroll to position [148, 0]
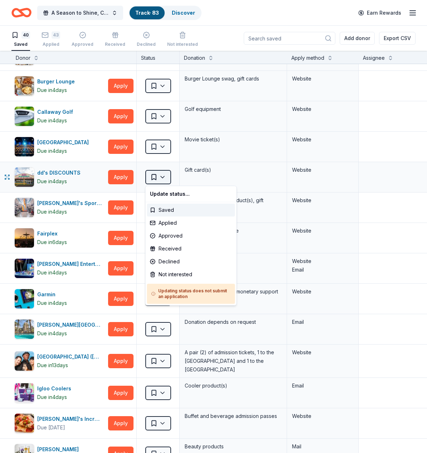
click at [163, 178] on html "A Season to Shine, CAT Gala Track · 83 Discover Earn Rewards 40 Saved 43 Applie…" at bounding box center [213, 226] width 427 height 453
click at [179, 273] on div "Not interested" at bounding box center [191, 274] width 88 height 13
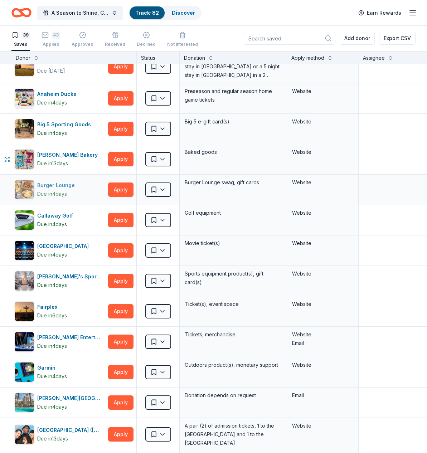
scroll to position [41, 0]
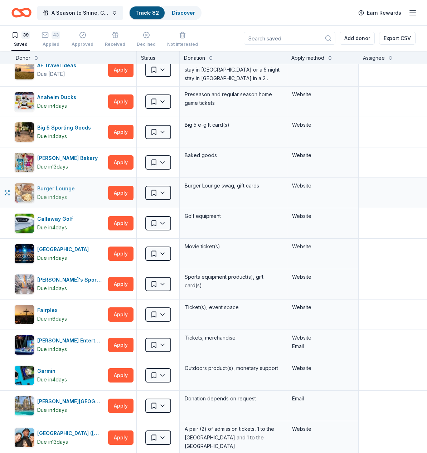
click at [63, 189] on div "Burger Lounge" at bounding box center [57, 188] width 40 height 9
click at [165, 253] on html "A Season to Shine, CAT Gala Track · 82 Discover Earn Rewards 39 Saved 43 Applie…" at bounding box center [213, 226] width 427 height 453
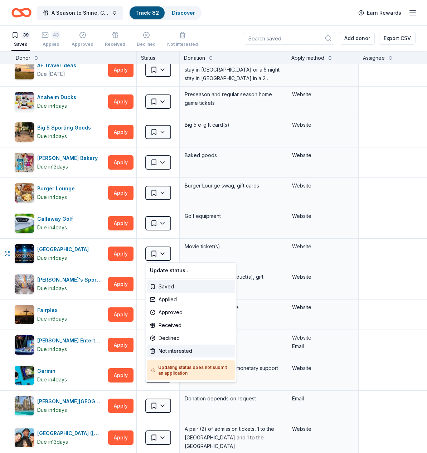
click at [178, 349] on div "Not interested" at bounding box center [191, 350] width 88 height 13
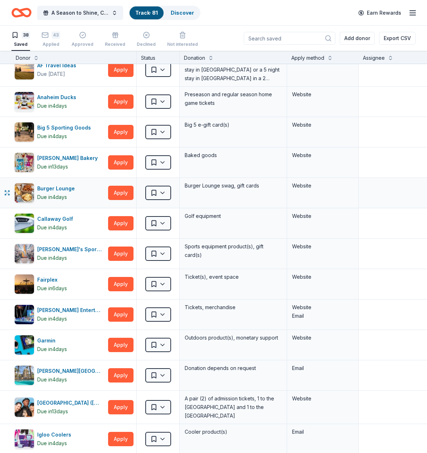
click at [172, 190] on div "Saved" at bounding box center [158, 193] width 43 height 30
click at [165, 193] on html "A Season to Shine, CAT Gala Track · 81 Discover Earn Rewards 38 Saved 43 Applie…" at bounding box center [213, 226] width 427 height 453
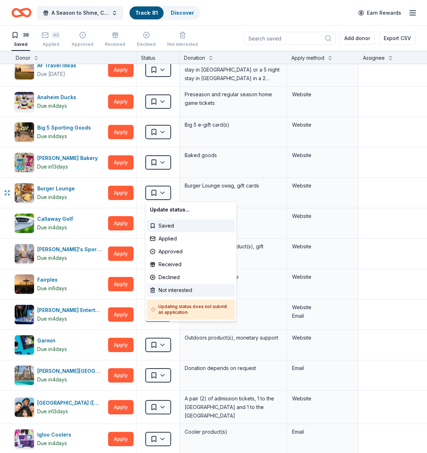
click at [172, 287] on div "Not interested" at bounding box center [191, 290] width 88 height 13
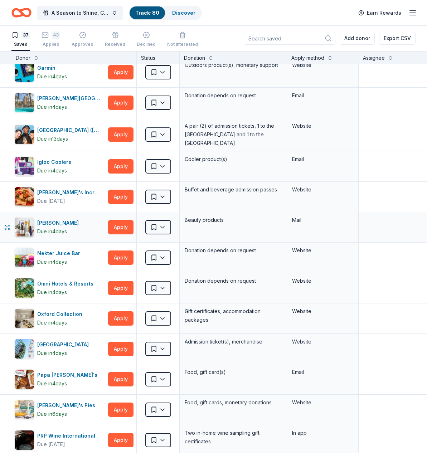
scroll to position [284, 0]
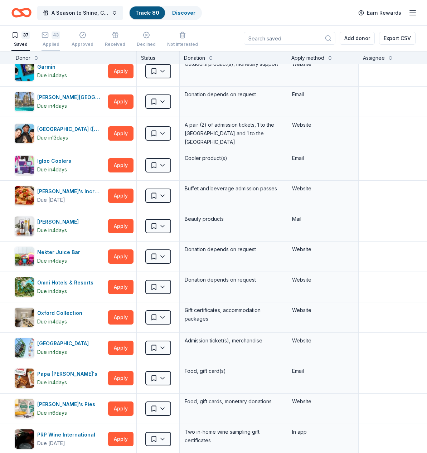
click at [45, 40] on div "43 Applied" at bounding box center [50, 36] width 19 height 16
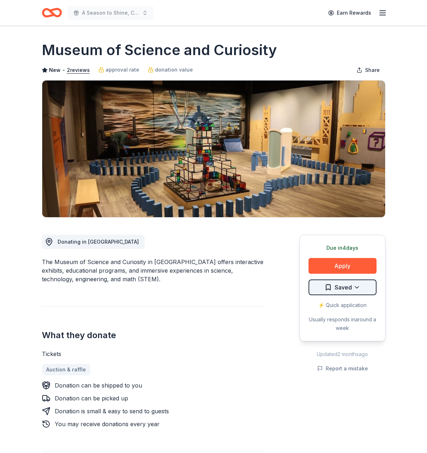
click at [357, 286] on html "A Season to Shine, CAT Gala Earn Rewards Due in 4 days Share Museum of Science …" at bounding box center [213, 226] width 427 height 453
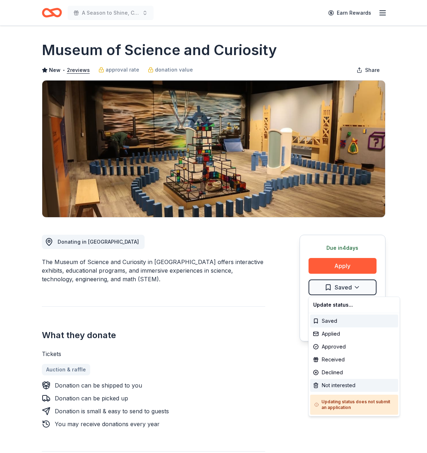
click at [339, 386] on div "Not interested" at bounding box center [354, 385] width 88 height 13
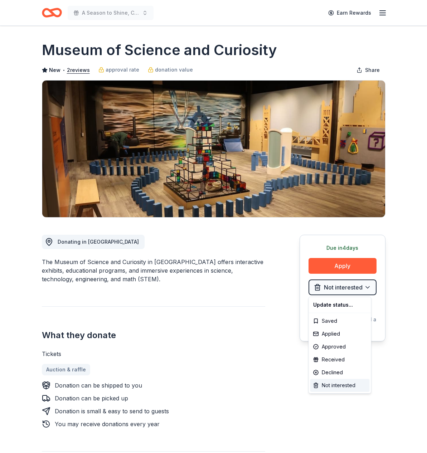
click at [346, 385] on div "Not interested" at bounding box center [339, 385] width 59 height 13
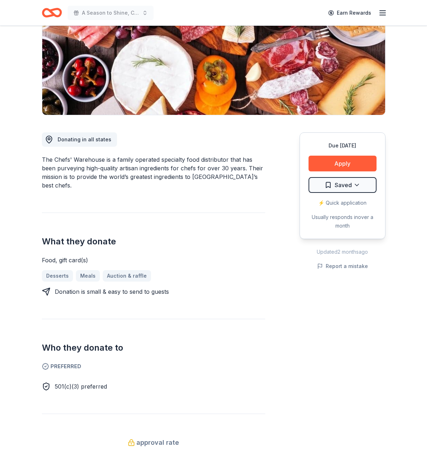
scroll to position [89, 0]
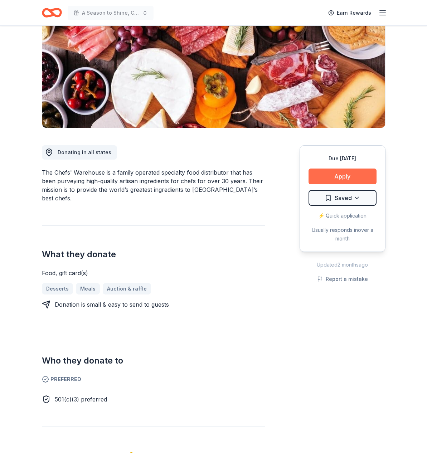
click at [343, 178] on button "Apply" at bounding box center [342, 176] width 68 height 16
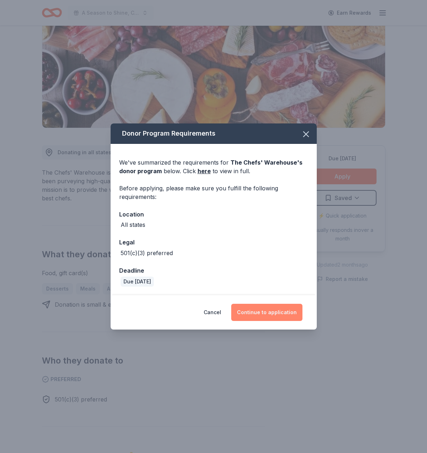
click at [265, 308] on button "Continue to application" at bounding box center [266, 312] width 71 height 17
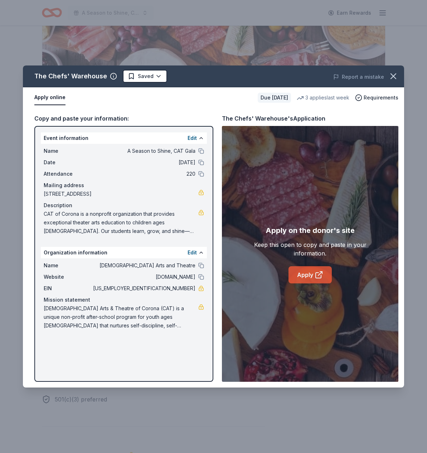
click at [301, 275] on link "Apply" at bounding box center [309, 274] width 43 height 17
click at [157, 75] on html "A Season to Shine, CAT Gala Earn Rewards Due in 20 days Share The Chefs' Wareho…" at bounding box center [213, 137] width 427 height 453
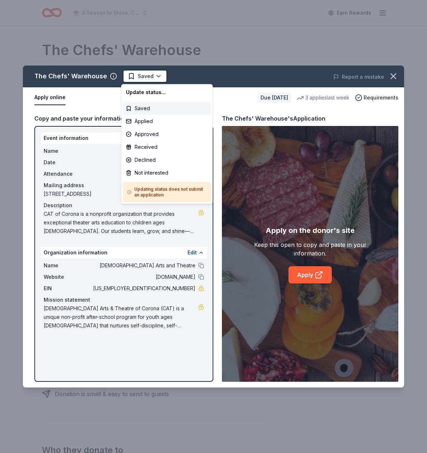
scroll to position [0, 0]
click at [139, 119] on div "Applied" at bounding box center [167, 121] width 88 height 13
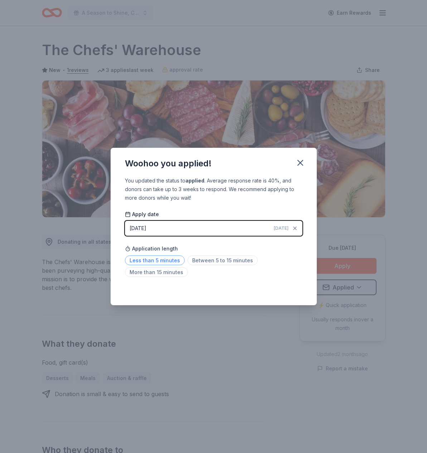
click at [142, 260] on span "Less than 5 minutes" at bounding box center [155, 260] width 60 height 10
drag, startPoint x: 303, startPoint y: 164, endPoint x: 298, endPoint y: 145, distance: 19.4
click at [302, 164] on icon "button" at bounding box center [300, 163] width 10 height 10
